Goal: Transaction & Acquisition: Purchase product/service

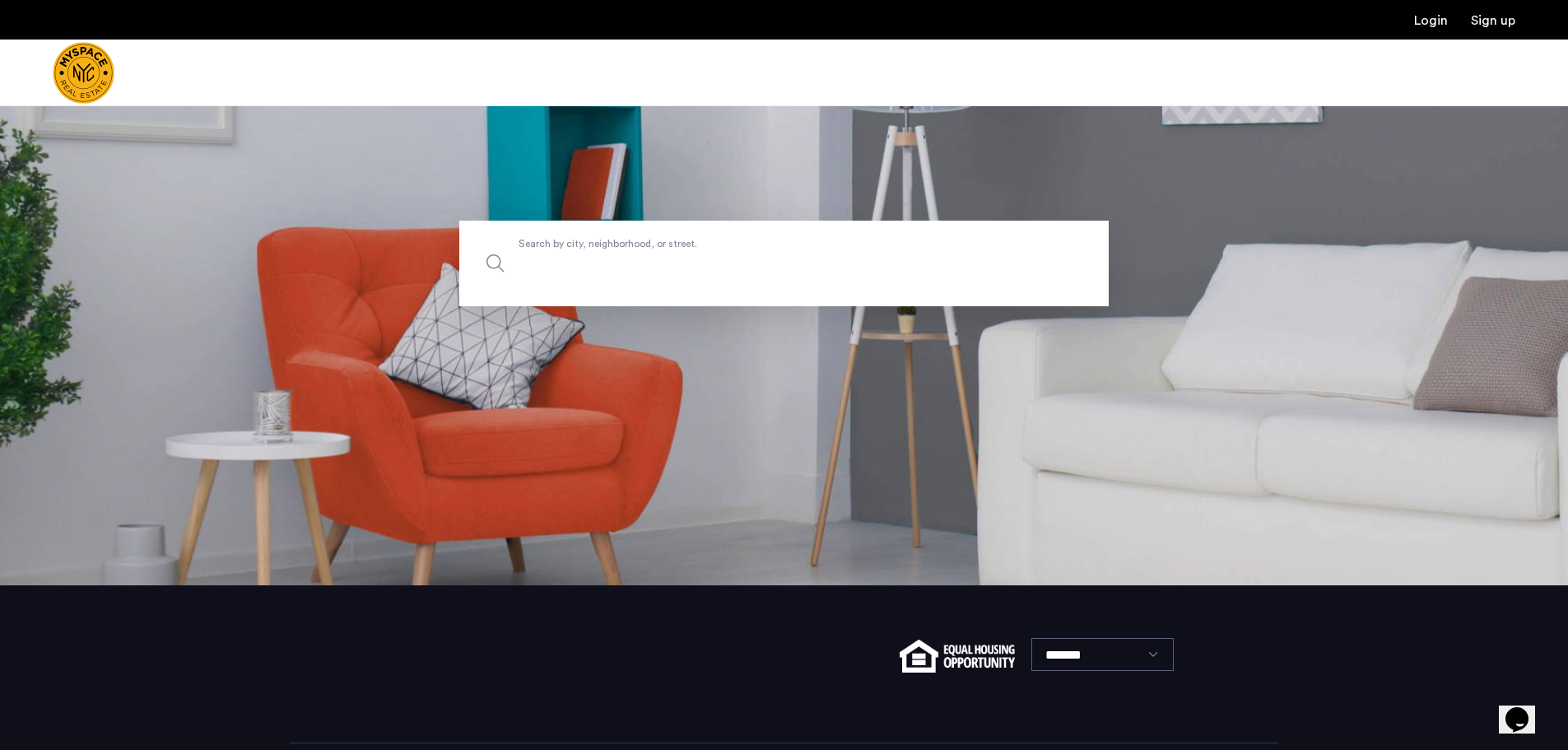
click at [752, 246] on label "Search by city, neighborhood, or street." at bounding box center [784, 263] width 650 height 86
click at [752, 246] on input "Search by city, neighborhood, or street." at bounding box center [784, 263] width 650 height 86
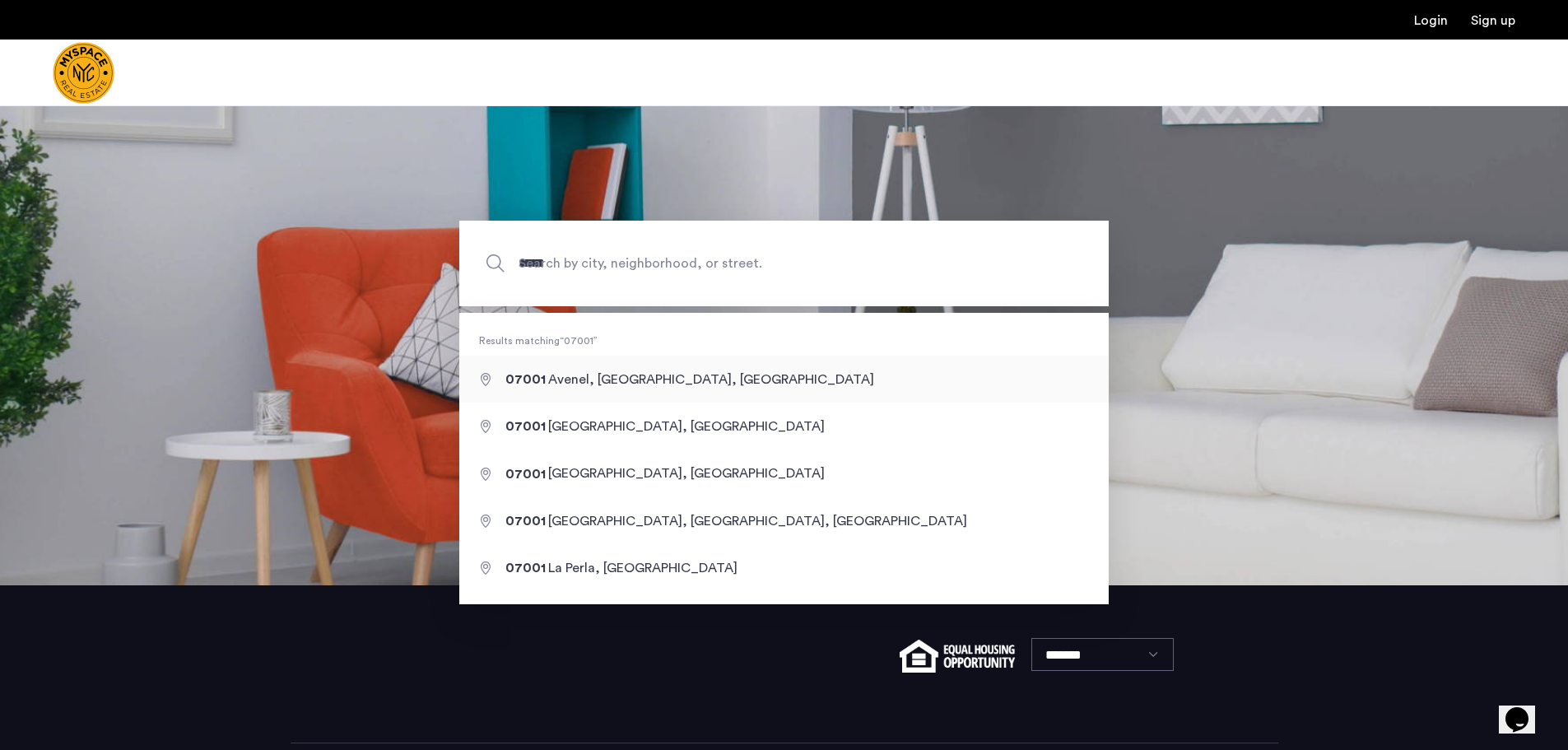
type input "**********"
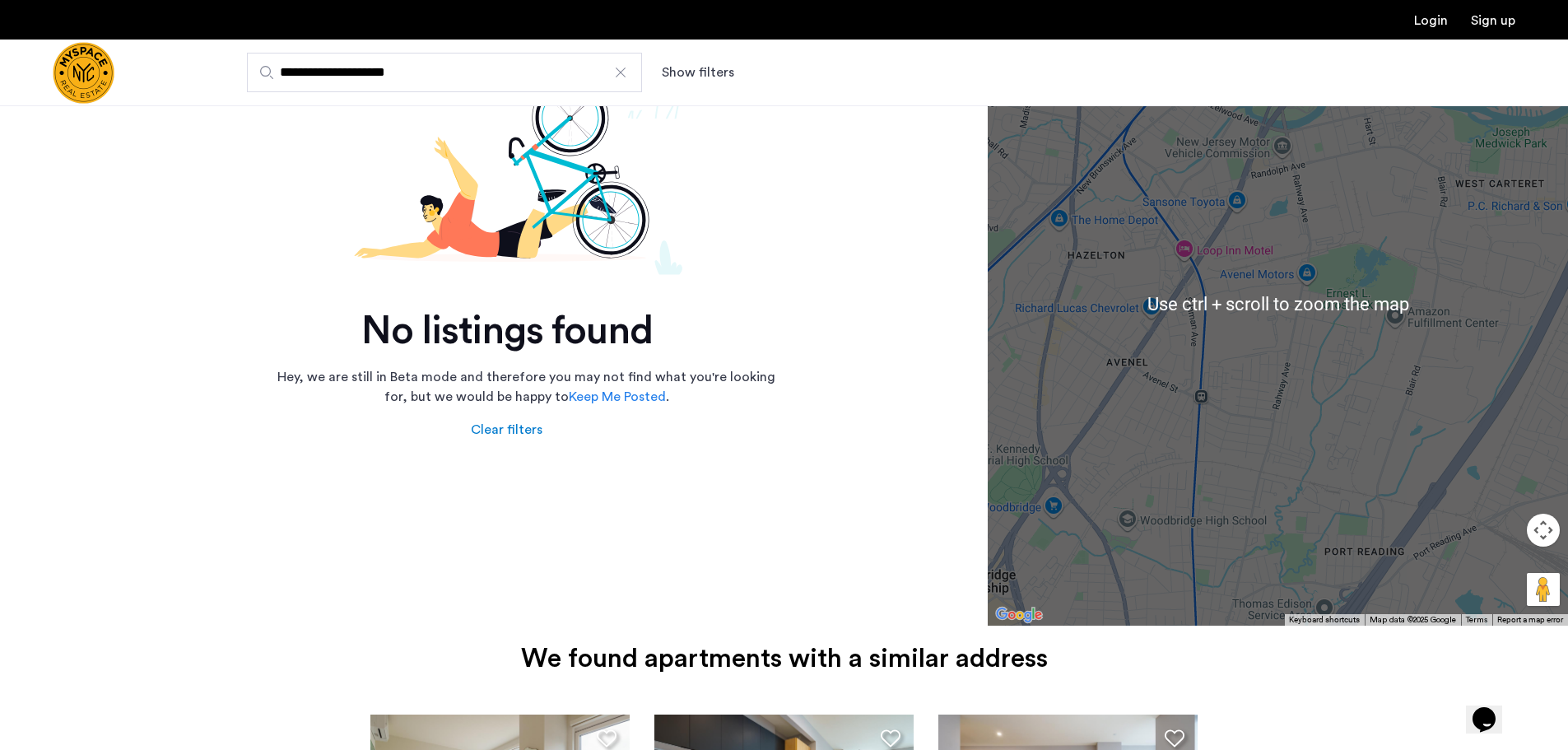
scroll to position [247, 0]
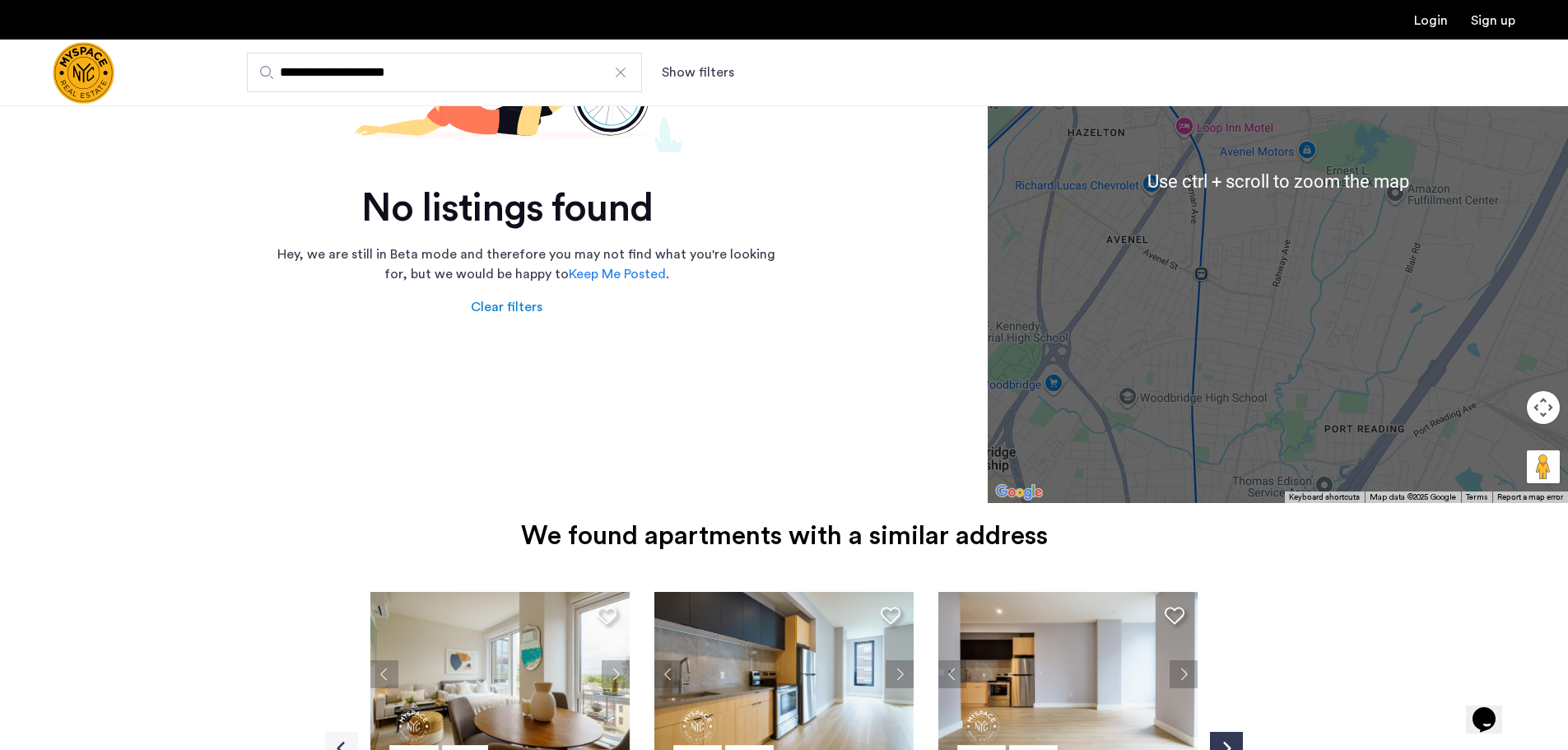
click at [1252, 247] on div at bounding box center [1278, 180] width 580 height 645
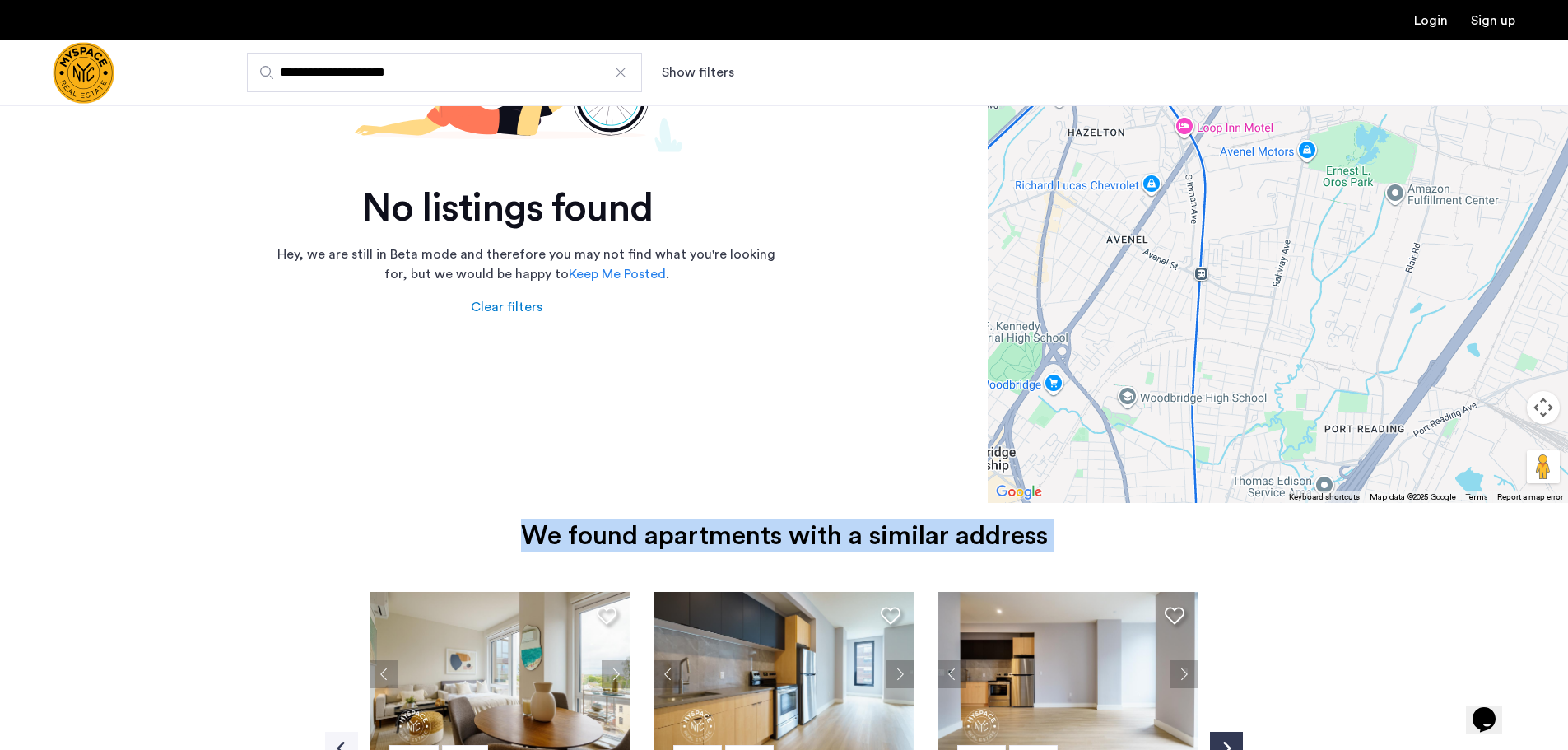
drag, startPoint x: 1287, startPoint y: 462, endPoint x: 1281, endPoint y: 592, distance: 130.1
click at [1282, 595] on app-search-result "No listings found Hey, we are still in Beta mode and therefore you may not find…" at bounding box center [784, 381] width 1568 height 1046
click at [1140, 252] on div at bounding box center [1278, 180] width 580 height 645
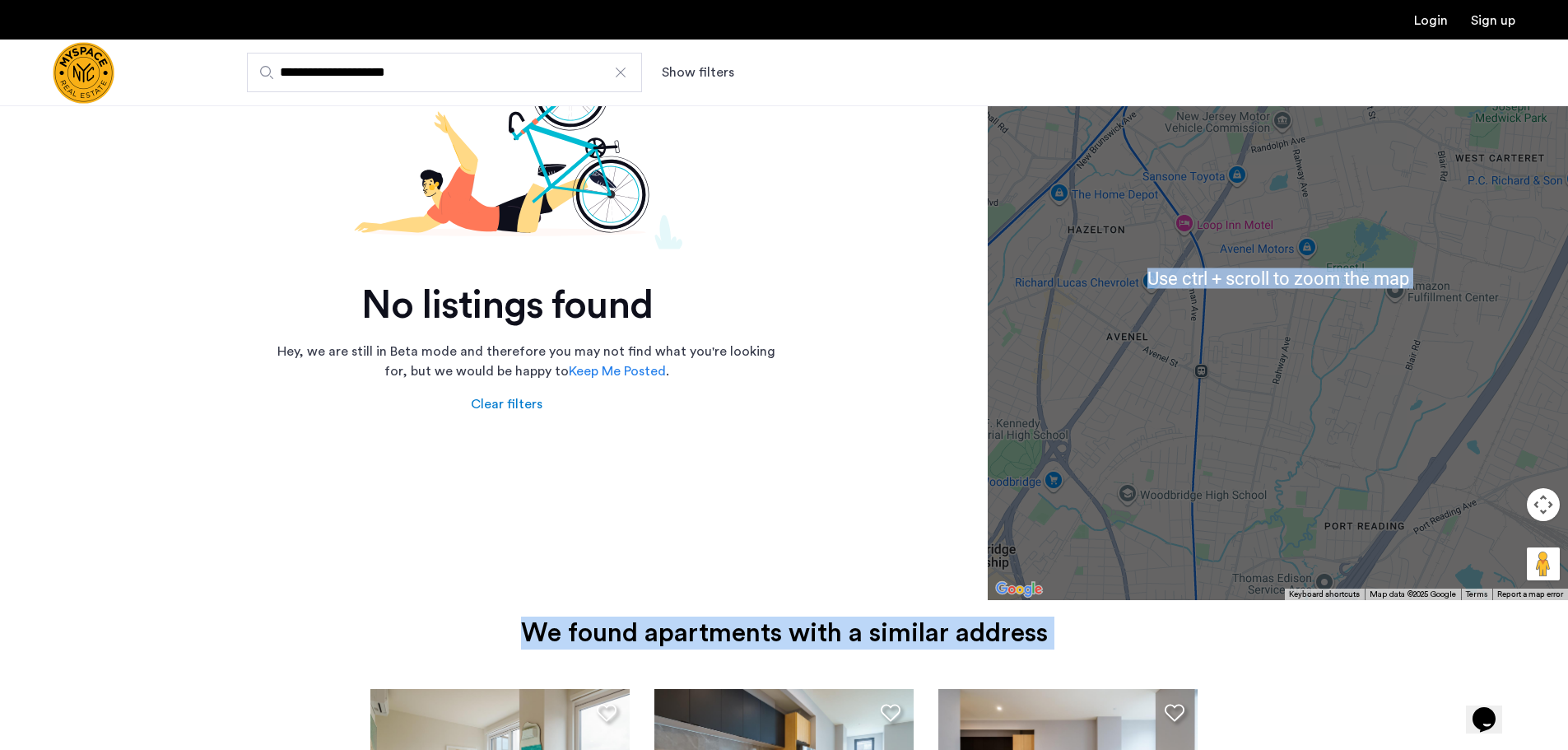
scroll to position [82, 0]
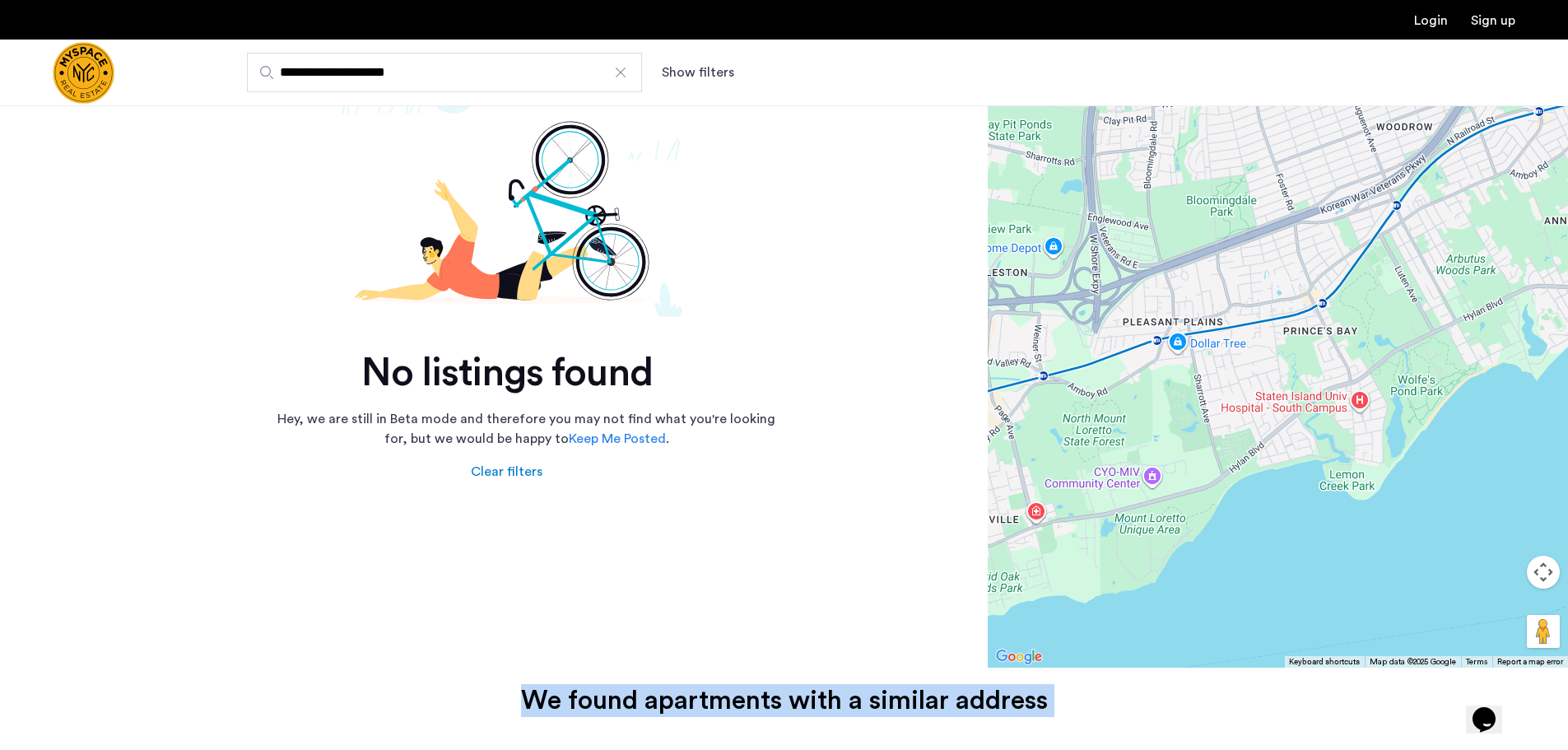
drag, startPoint x: 1255, startPoint y: 519, endPoint x: 1285, endPoint y: 534, distance: 33.5
click at [1285, 534] on div at bounding box center [1278, 346] width 580 height 645
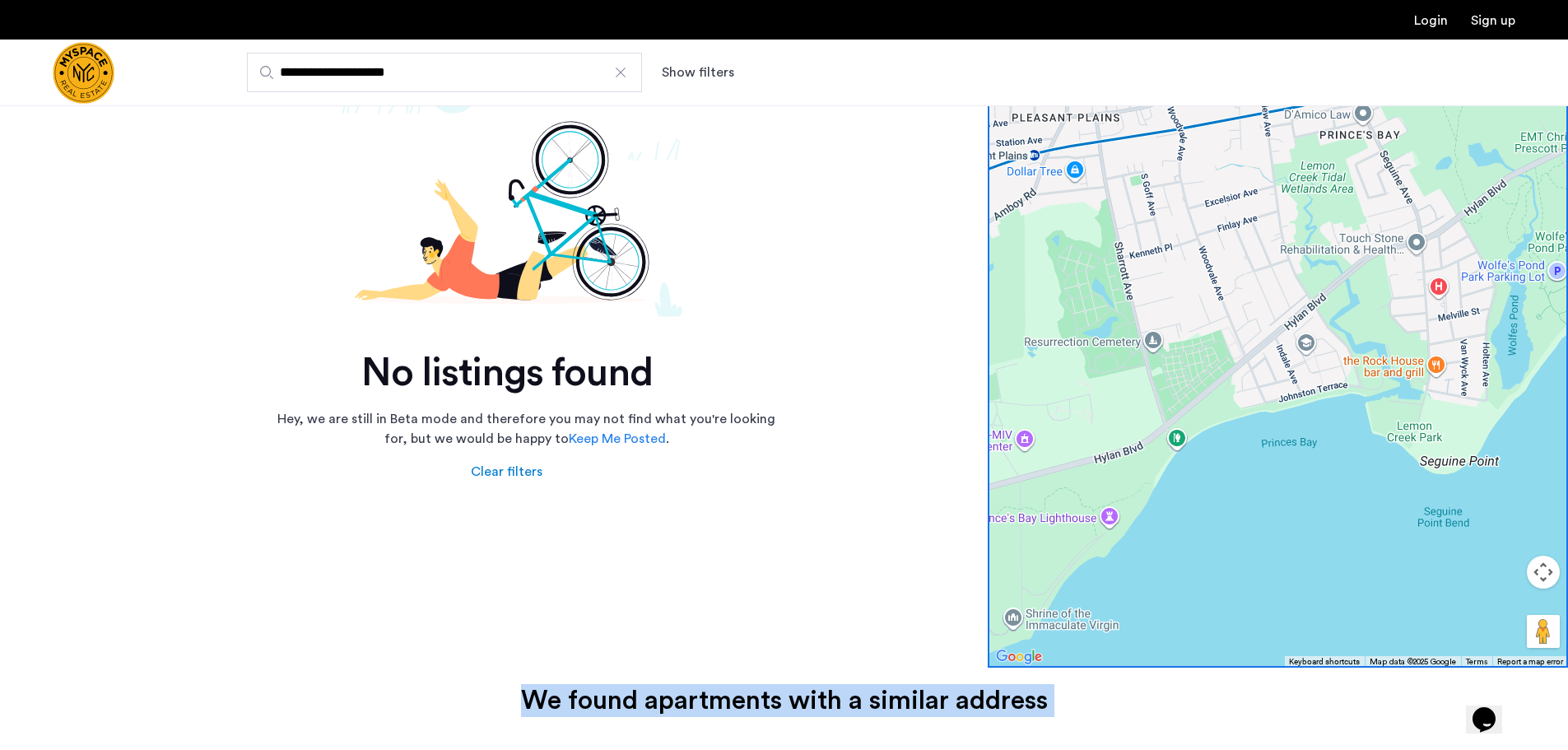
drag, startPoint x: 1229, startPoint y: 496, endPoint x: 1288, endPoint y: 480, distance: 61.1
click at [1288, 480] on div at bounding box center [1278, 346] width 580 height 645
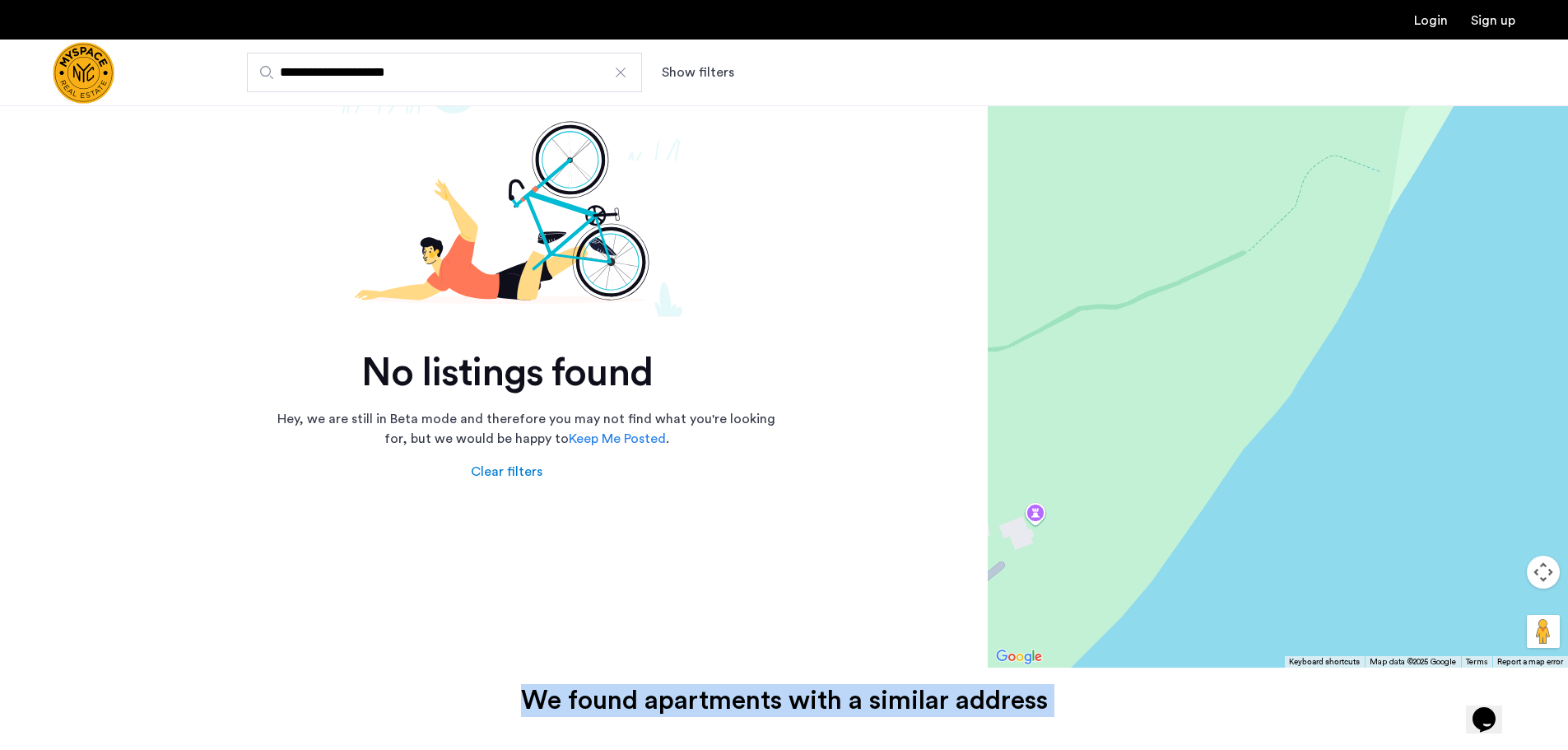
drag, startPoint x: 1273, startPoint y: 492, endPoint x: 1308, endPoint y: 488, distance: 35.2
click at [1303, 493] on div at bounding box center [1278, 346] width 580 height 645
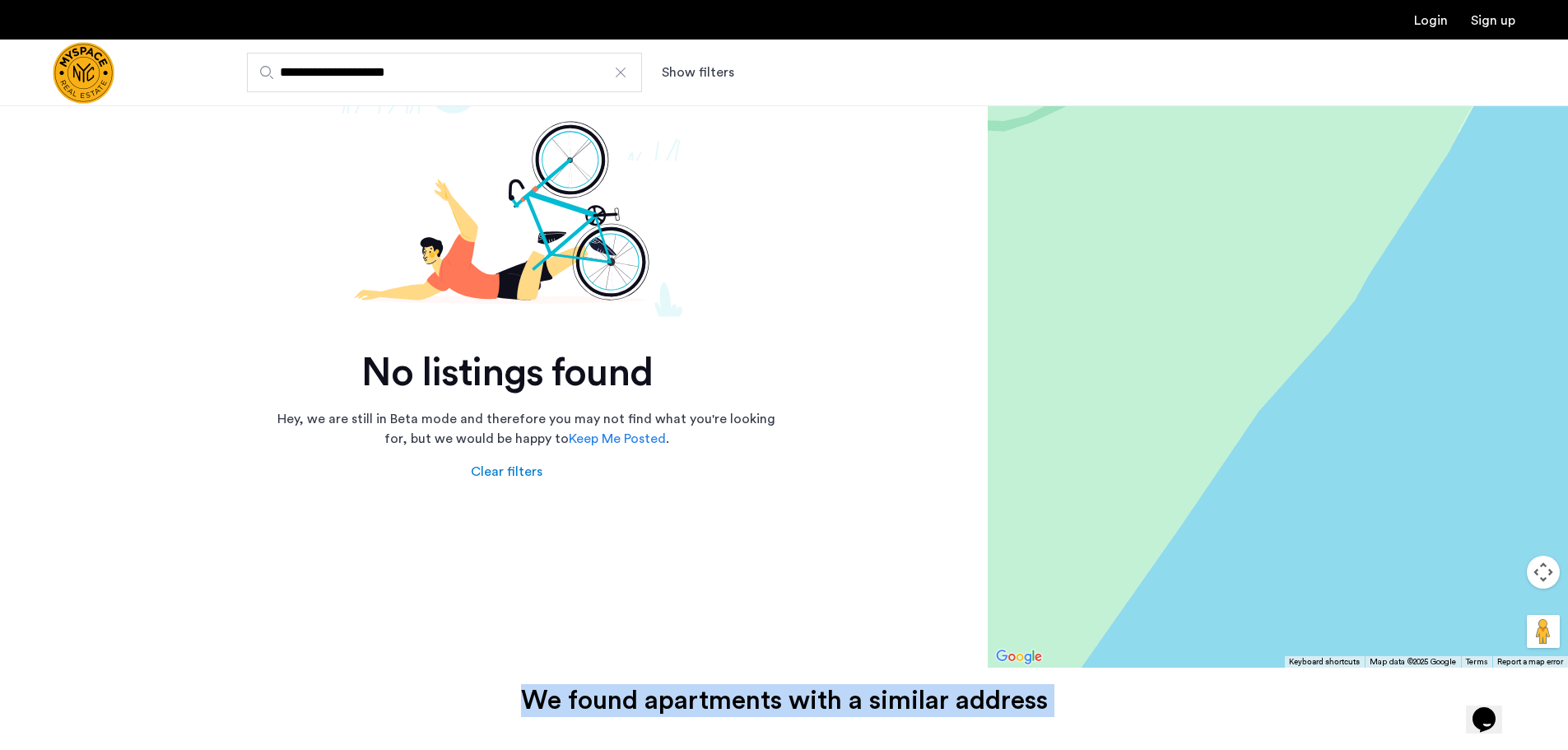
drag, startPoint x: 982, startPoint y: 427, endPoint x: 1197, endPoint y: 445, distance: 215.8
click at [1201, 446] on div "No listings found Hey, we are still in Beta mode and therefore you may not find…" at bounding box center [784, 346] width 1568 height 645
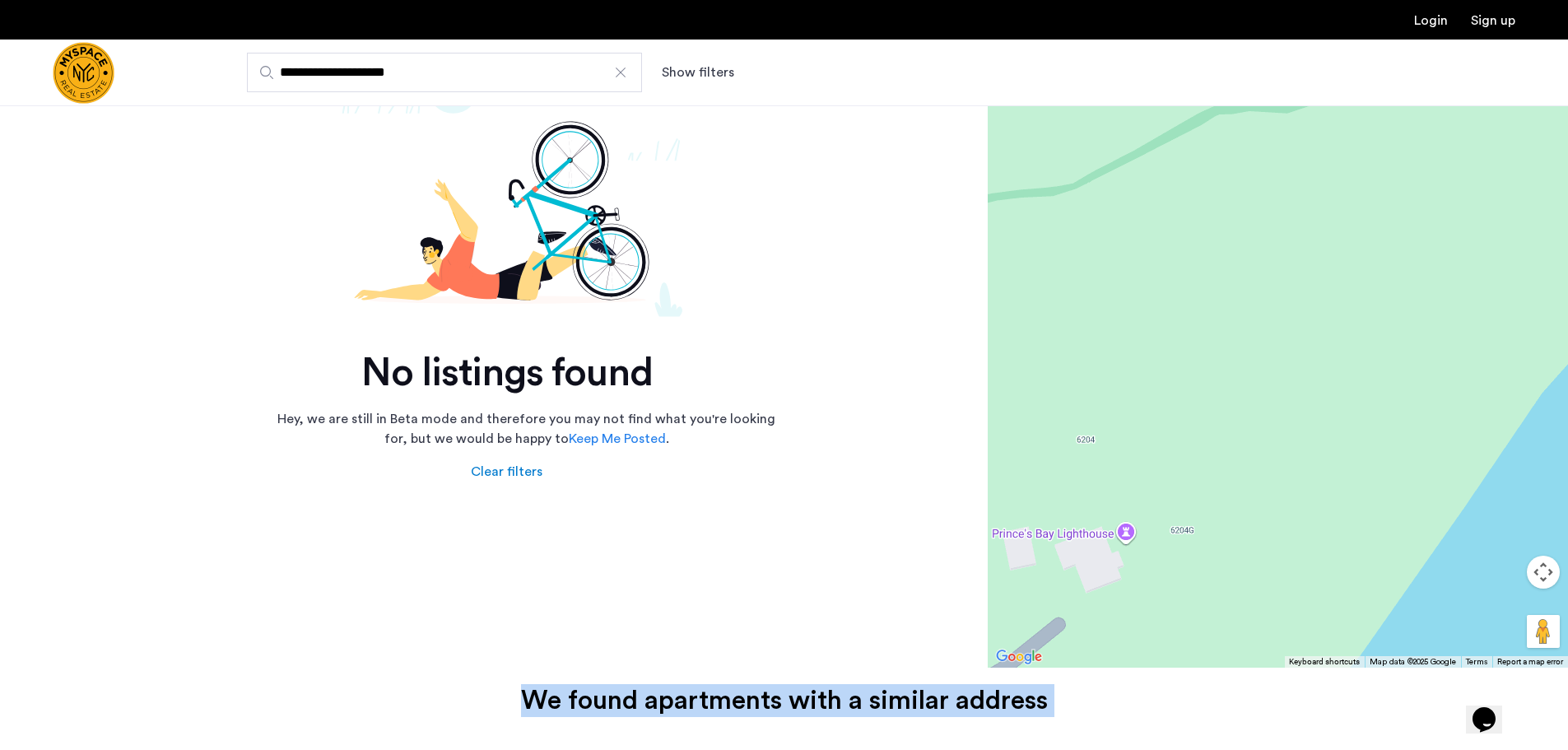
drag, startPoint x: 1197, startPoint y: 445, endPoint x: 1522, endPoint y: 429, distance: 325.4
click at [1522, 429] on div at bounding box center [1278, 346] width 580 height 645
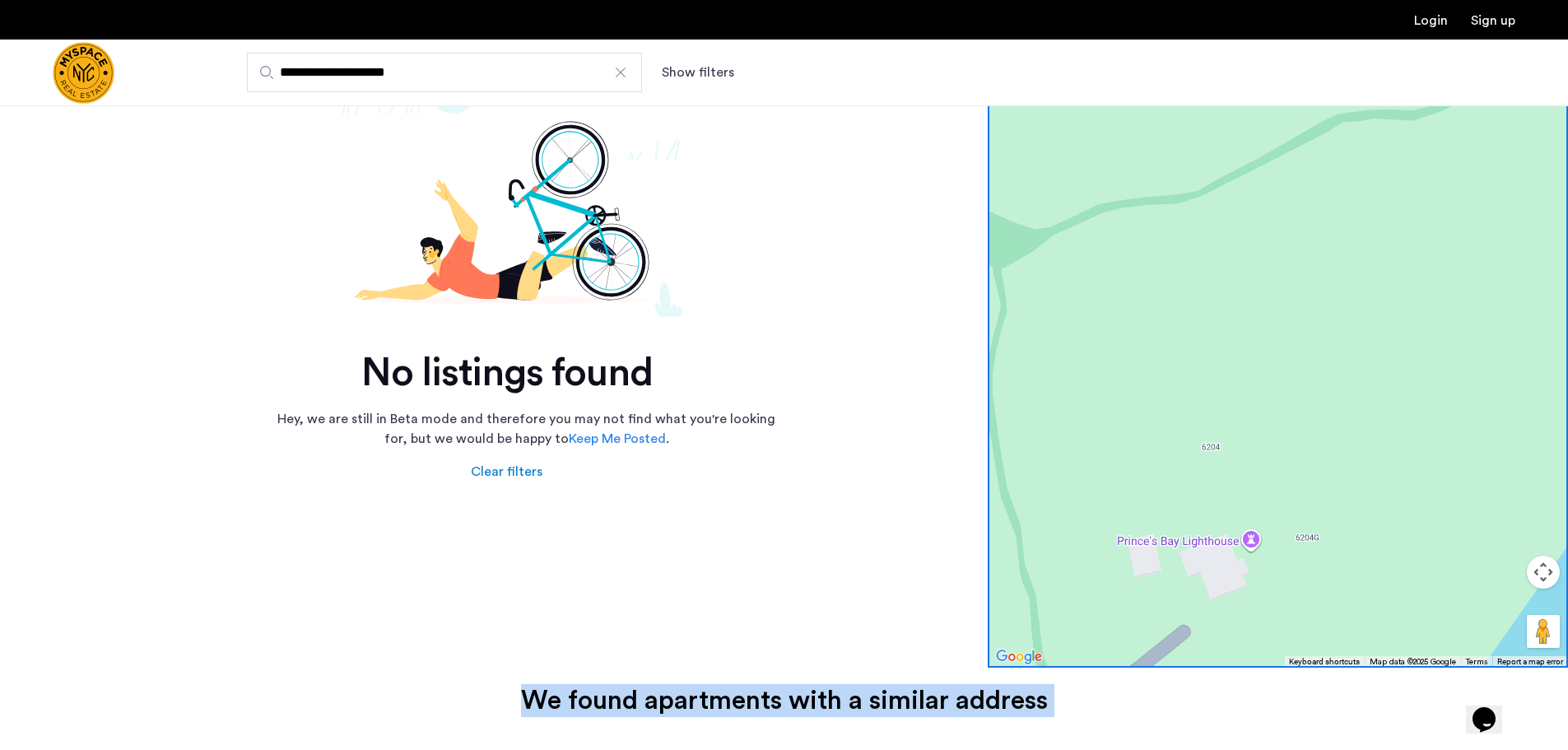
click at [1258, 546] on div at bounding box center [1278, 346] width 580 height 645
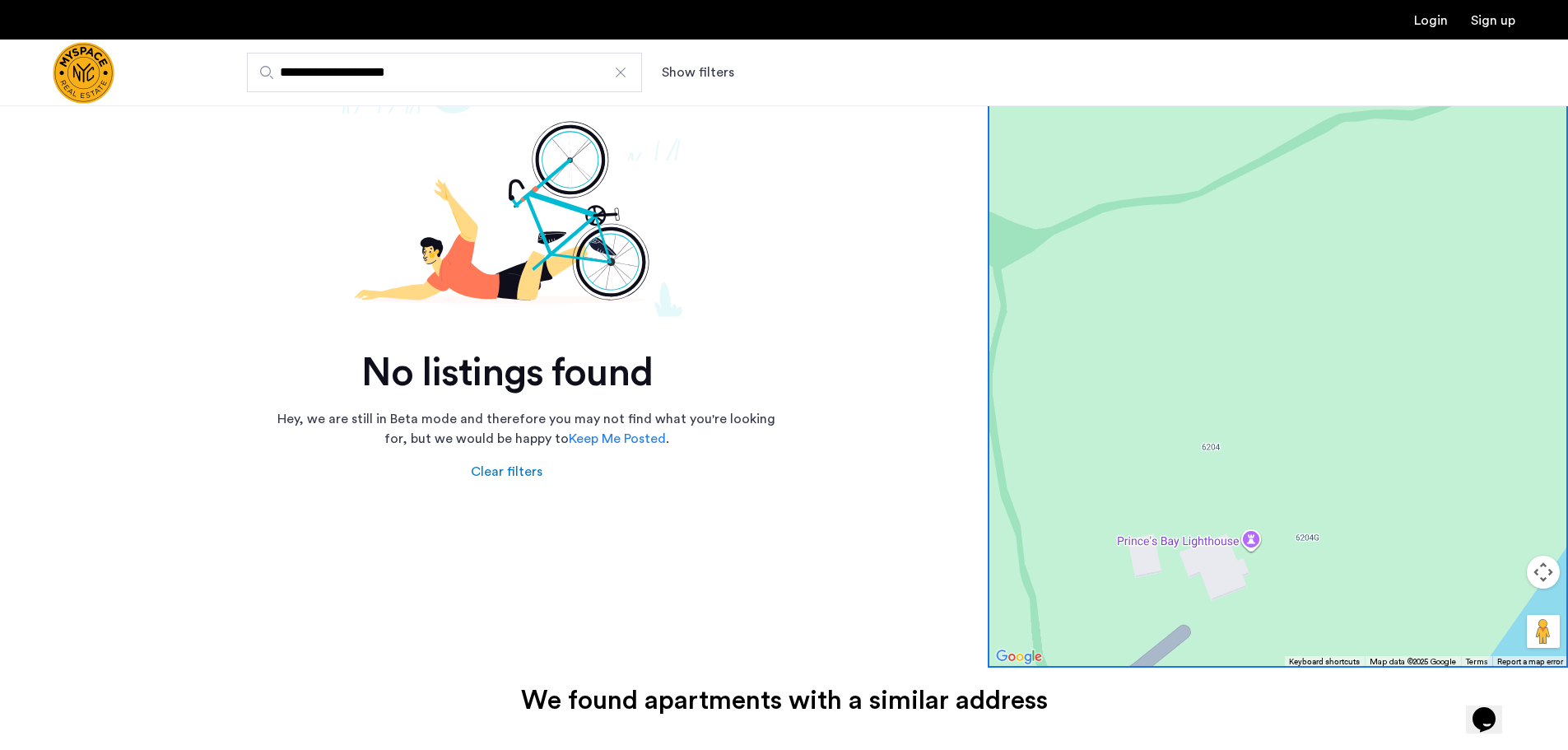
click at [1257, 545] on div at bounding box center [1278, 346] width 580 height 645
click at [1249, 538] on div at bounding box center [1278, 346] width 580 height 645
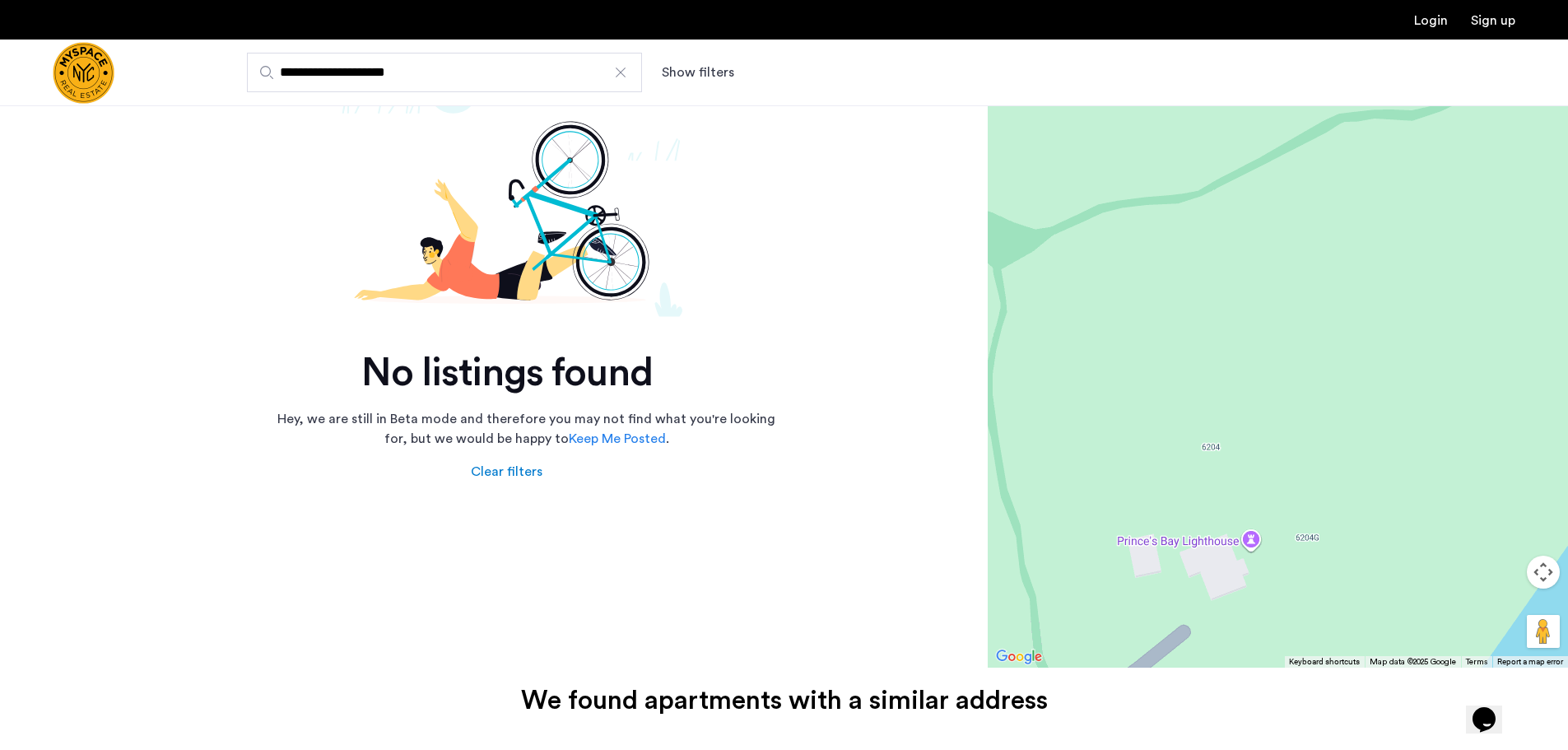
click at [1252, 538] on div at bounding box center [1278, 346] width 580 height 645
click at [1247, 549] on div at bounding box center [1278, 346] width 580 height 645
